Goal: Task Accomplishment & Management: Manage account settings

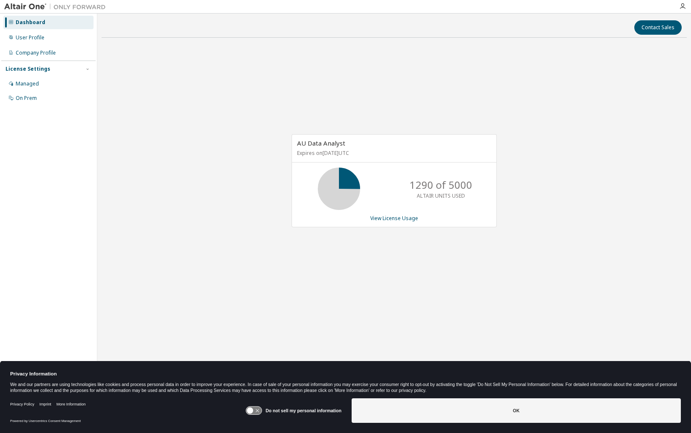
click at [687, 7] on div at bounding box center [682, 6] width 17 height 7
click at [683, 6] on icon "button" at bounding box center [682, 6] width 7 height 7
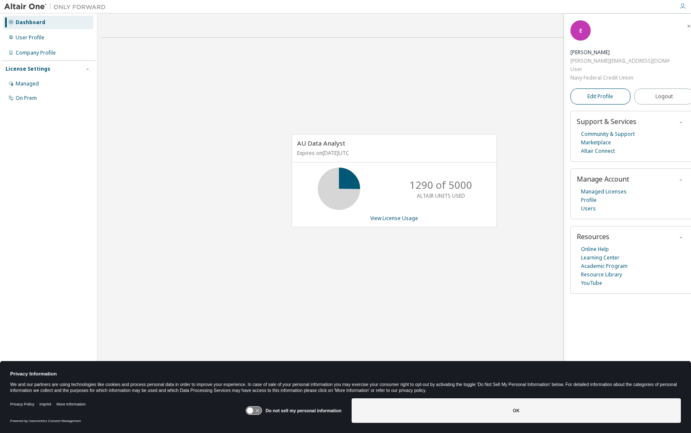
click at [595, 93] on span "Edit Profile" at bounding box center [600, 96] width 26 height 7
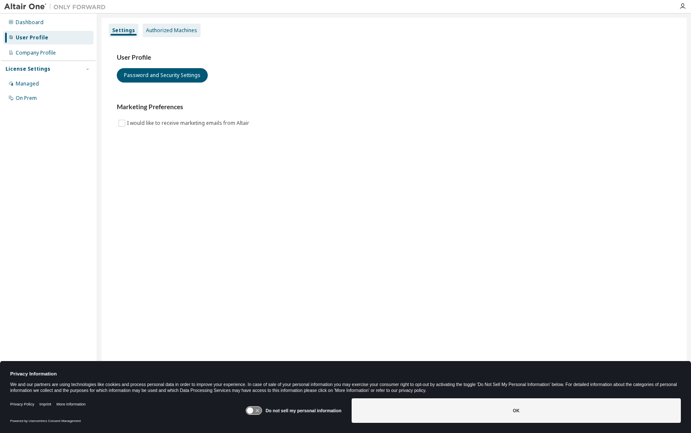
click at [165, 34] on div "Authorized Machines" at bounding box center [172, 31] width 58 height 14
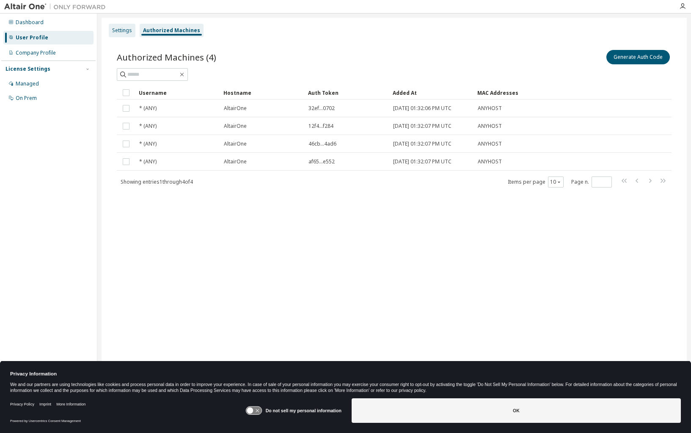
click at [124, 30] on div "Settings" at bounding box center [122, 30] width 20 height 7
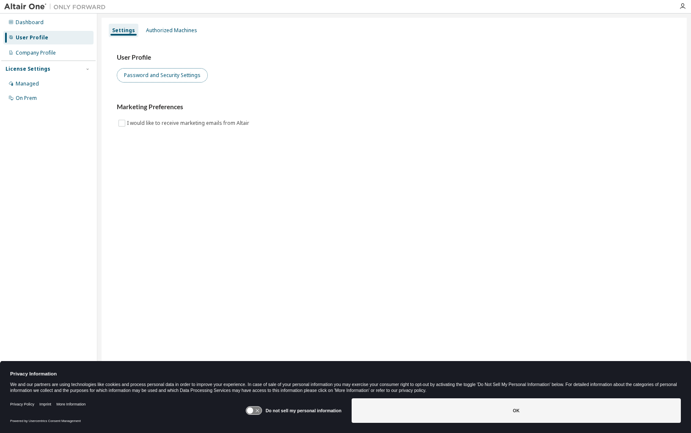
click at [154, 82] on button "Password and Security Settings" at bounding box center [162, 75] width 91 height 14
